Goal: Find specific page/section: Find specific page/section

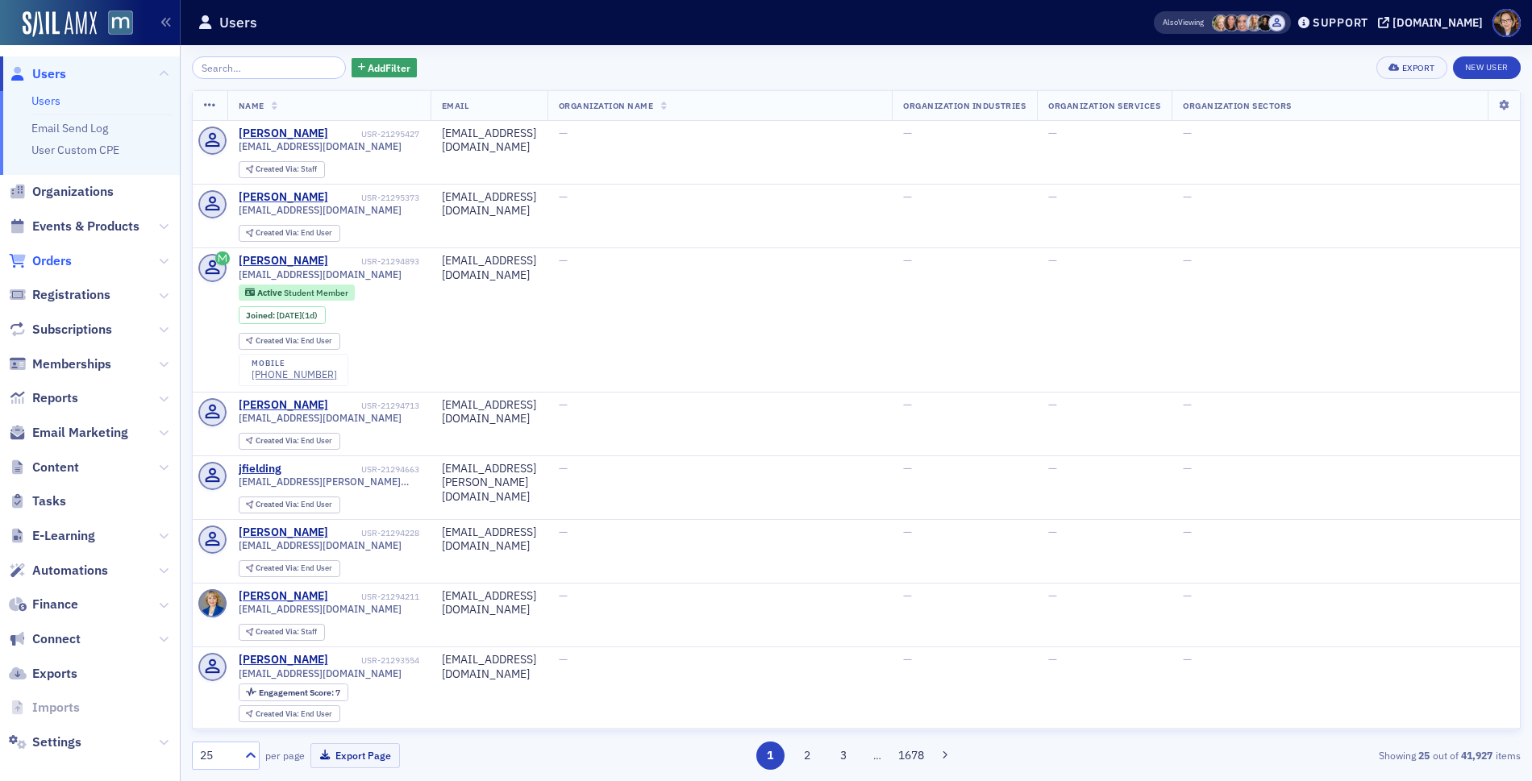
click at [43, 256] on span "Orders" at bounding box center [51, 261] width 39 height 18
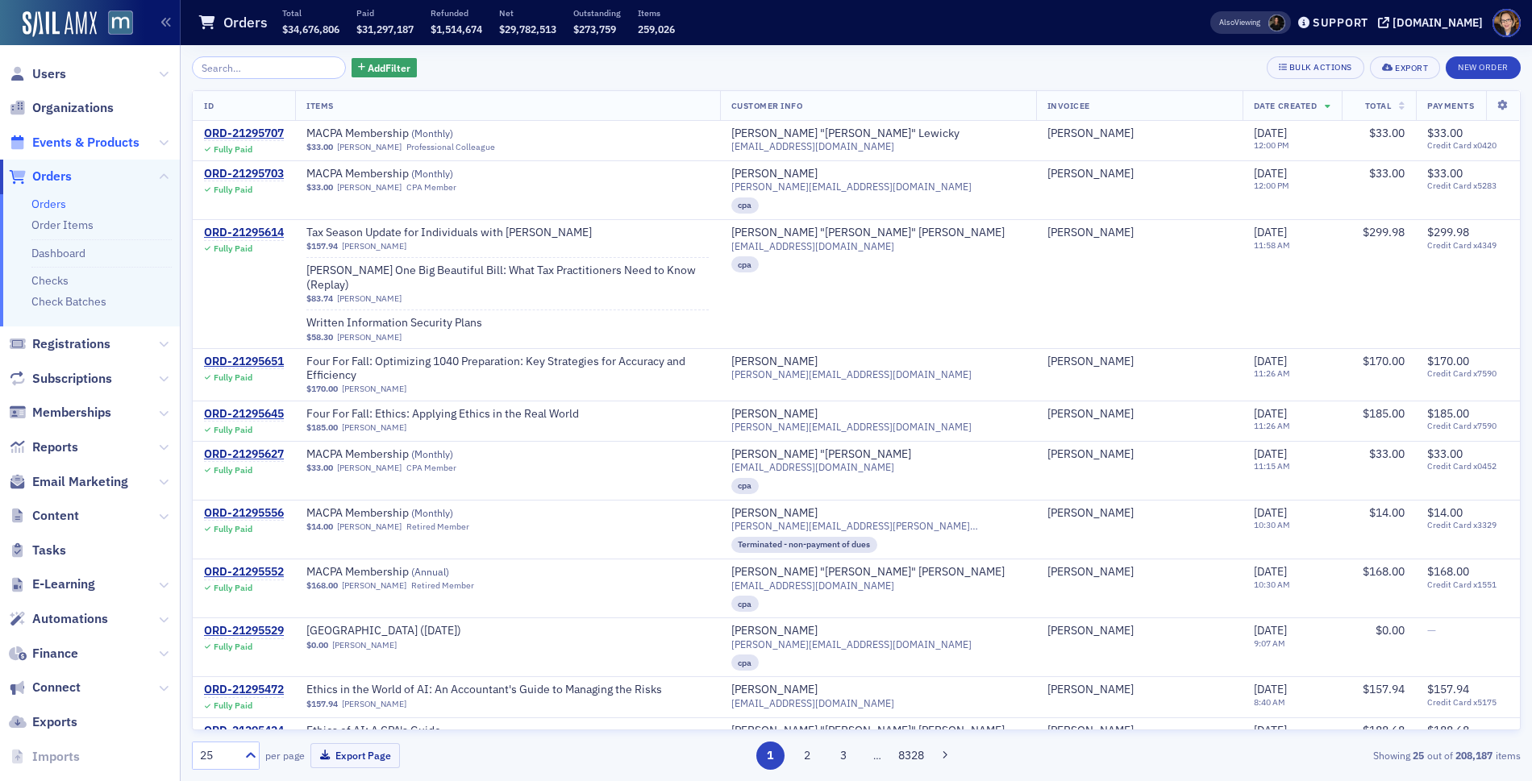
click at [93, 140] on span "Events & Products" at bounding box center [85, 143] width 107 height 18
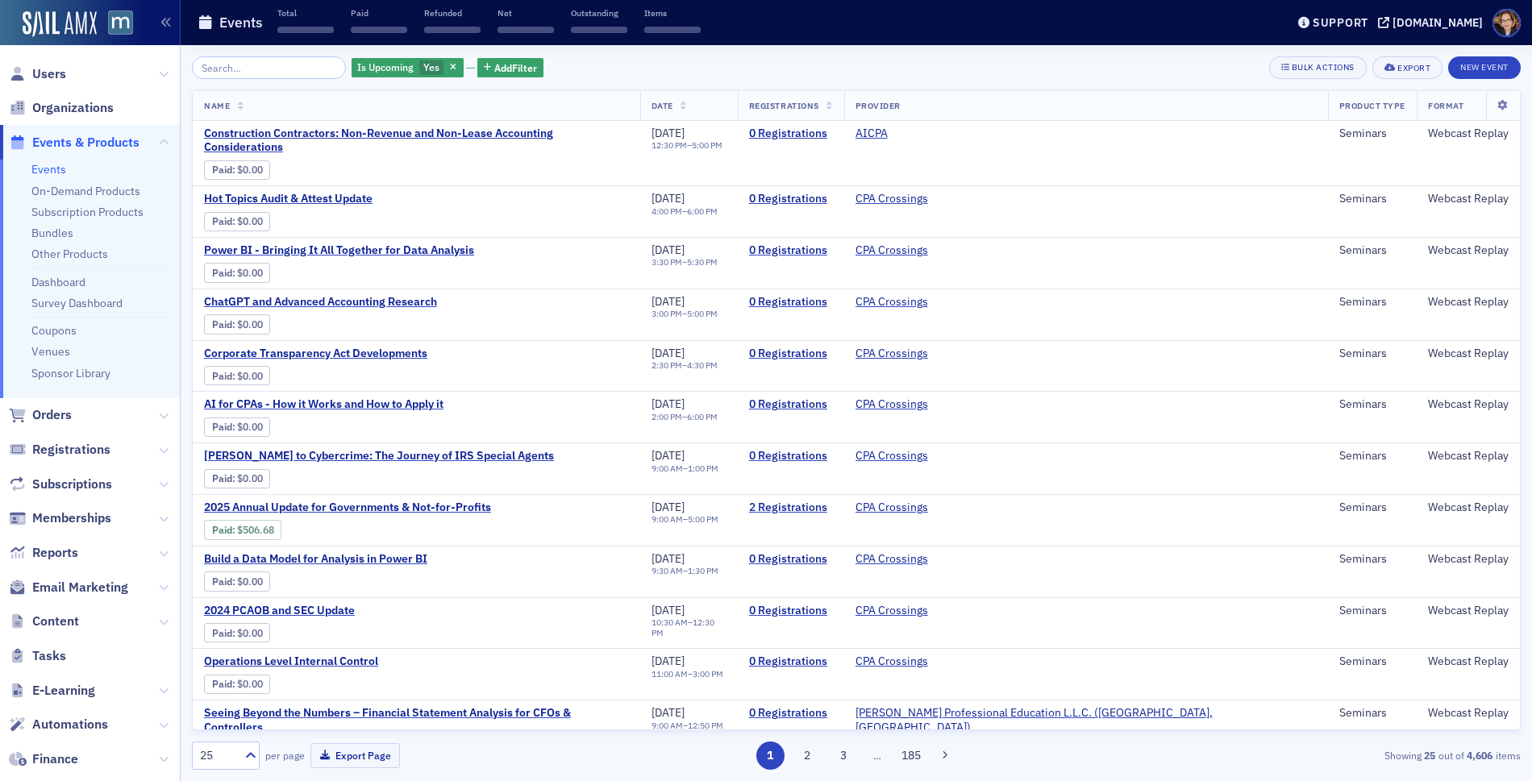
click at [251, 73] on input "search" at bounding box center [269, 67] width 154 height 23
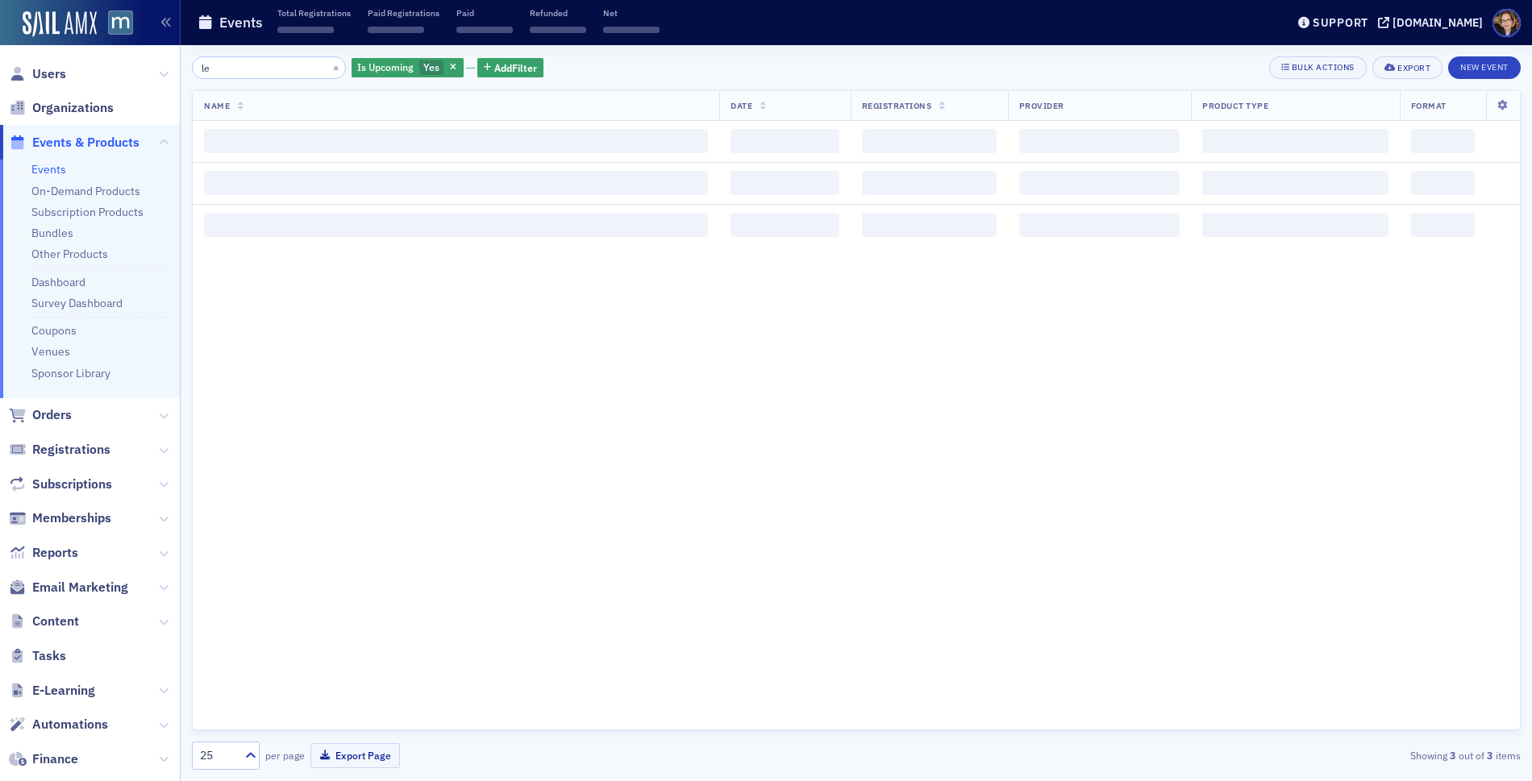
type input "l"
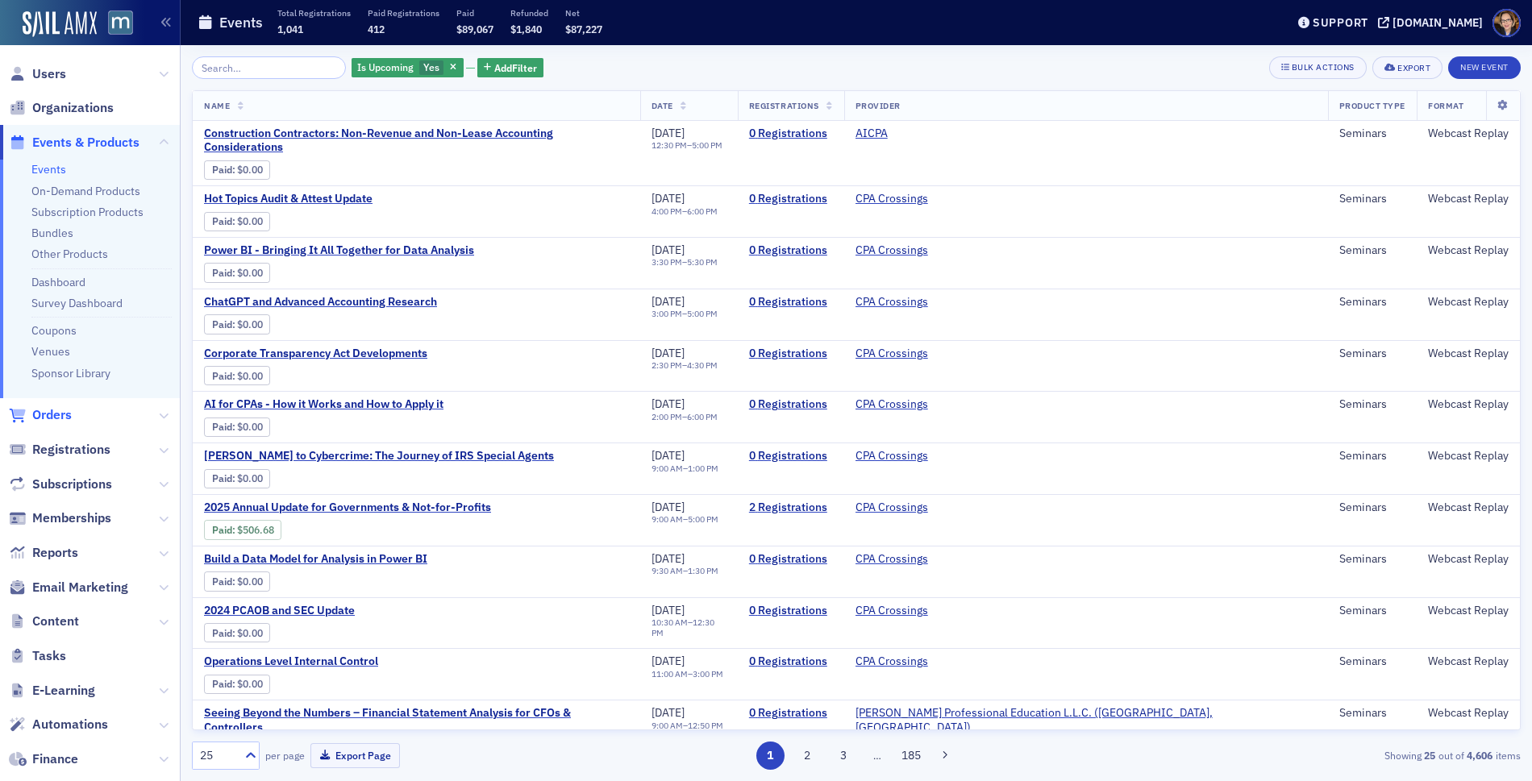
click at [49, 407] on span "Orders" at bounding box center [51, 415] width 39 height 18
